Goal: Find specific page/section: Find specific page/section

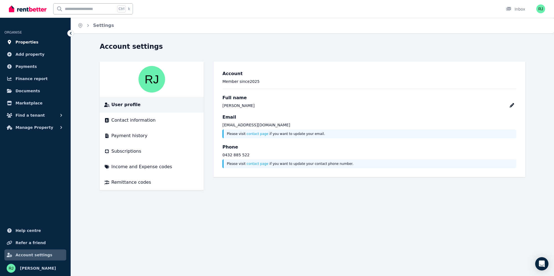
click at [31, 44] on span "Properties" at bounding box center [26, 42] width 23 height 7
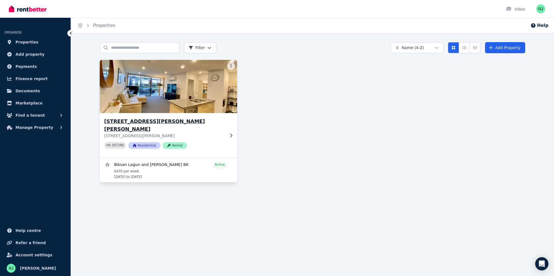
click at [202, 133] on p "[STREET_ADDRESS][PERSON_NAME]" at bounding box center [164, 136] width 121 height 6
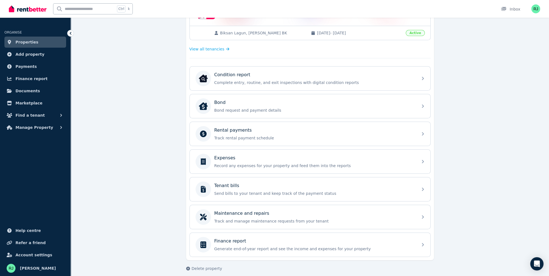
scroll to position [139, 0]
